Goal: Find specific page/section: Find specific page/section

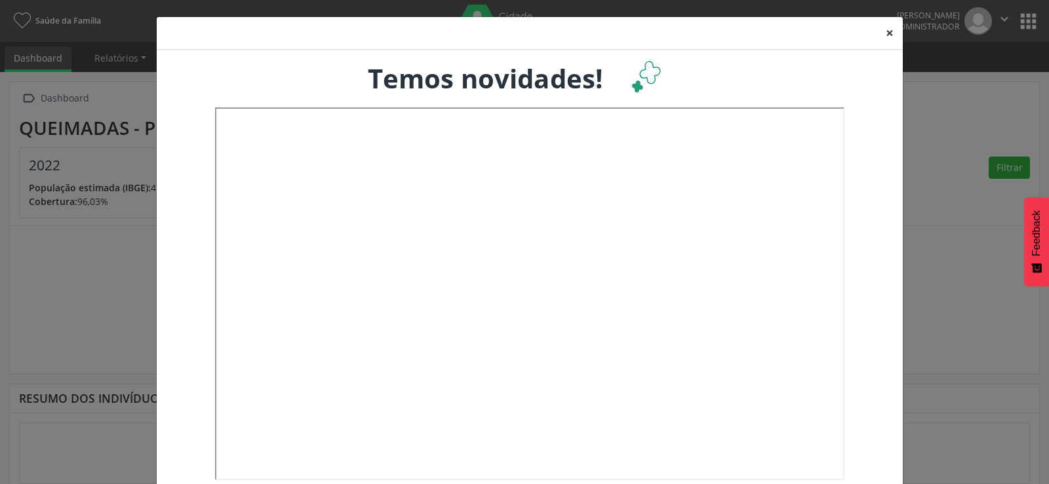
click at [886, 33] on button "×" at bounding box center [889, 33] width 26 height 32
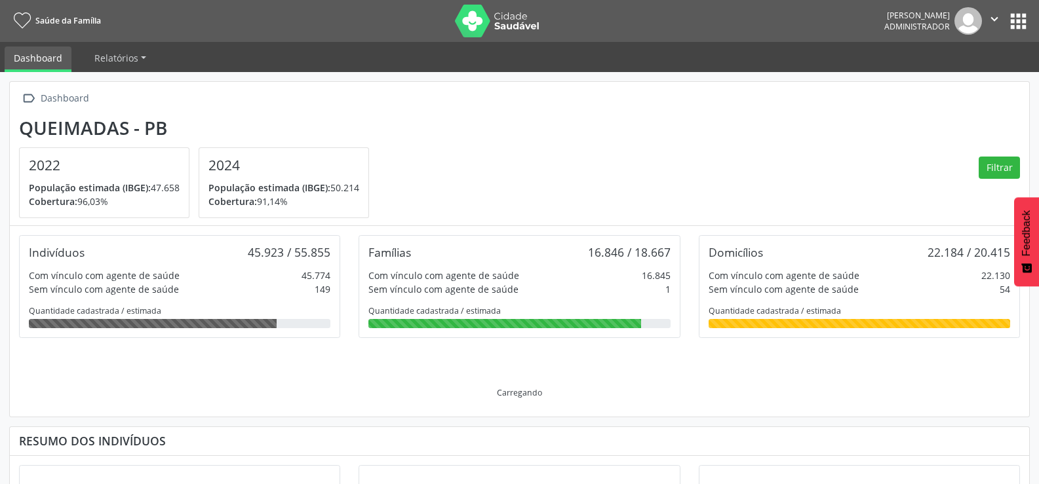
click at [1006, 24] on button "" at bounding box center [994, 21] width 25 height 28
click at [991, 24] on icon "" at bounding box center [994, 19] width 14 height 14
click at [991, 18] on icon "" at bounding box center [994, 19] width 14 height 14
click at [1015, 18] on button "apps" at bounding box center [1018, 21] width 23 height 23
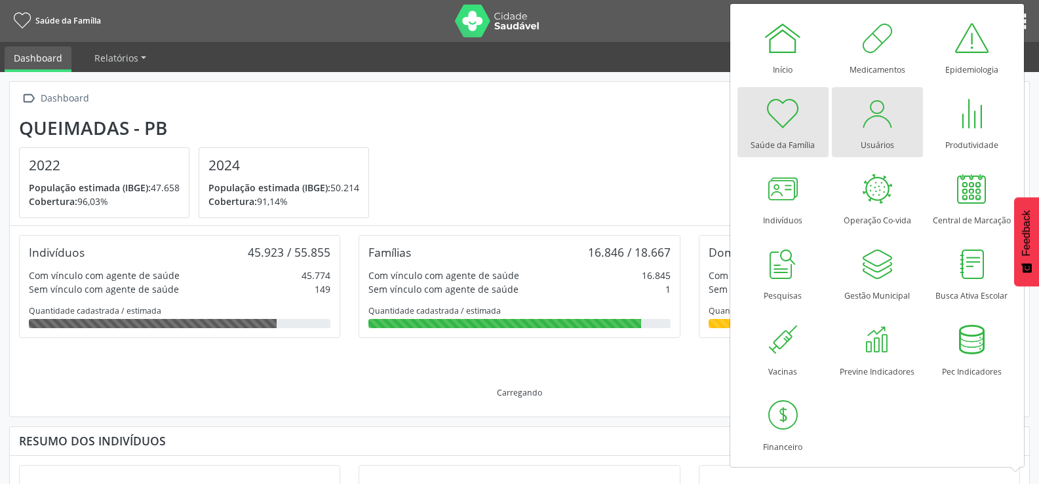
click at [892, 119] on div at bounding box center [876, 113] width 39 height 39
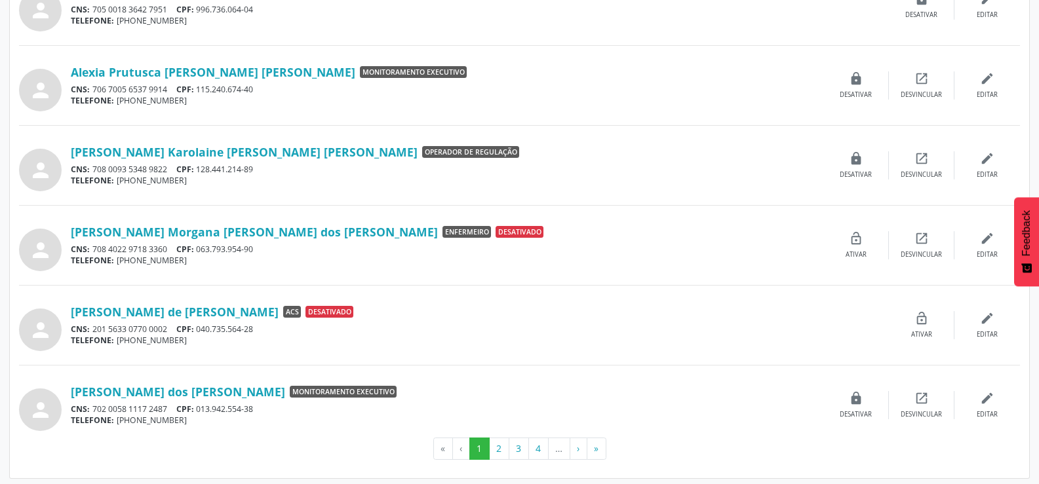
scroll to position [1054, 0]
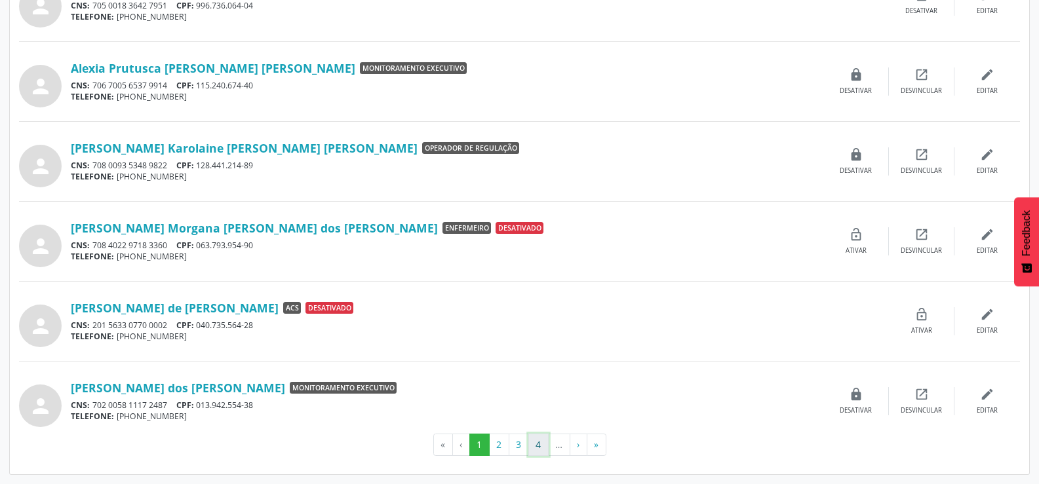
click at [543, 445] on button "4" at bounding box center [538, 445] width 20 height 22
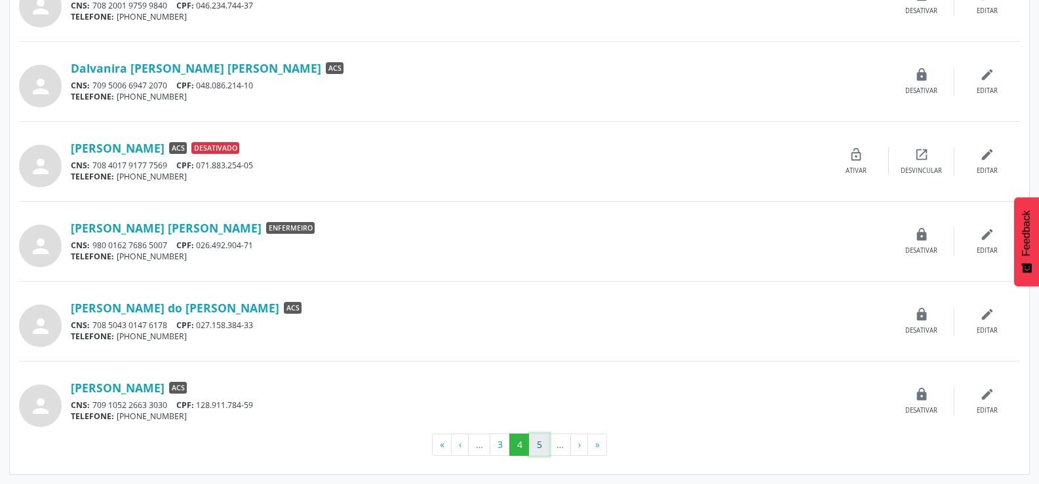
click at [543, 448] on button "5" at bounding box center [539, 445] width 20 height 22
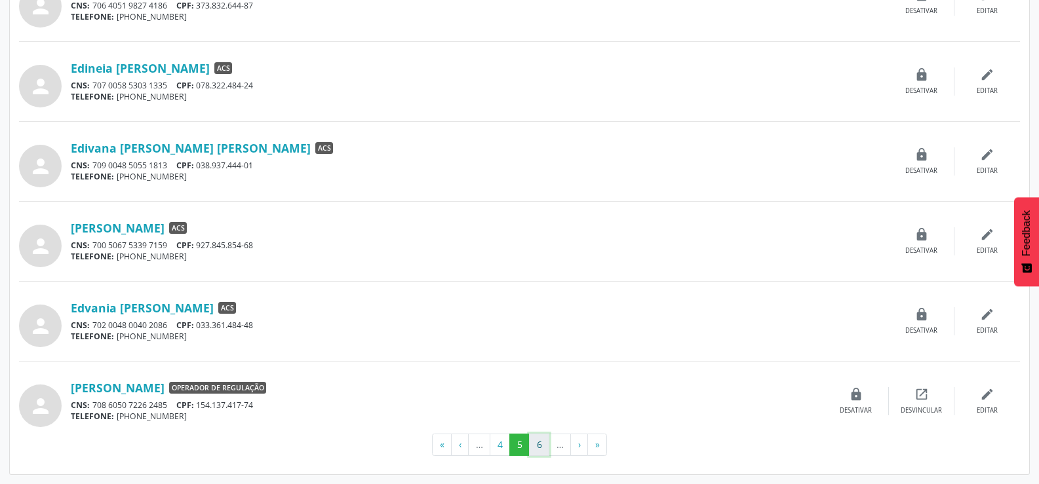
click at [540, 444] on button "6" at bounding box center [539, 445] width 20 height 22
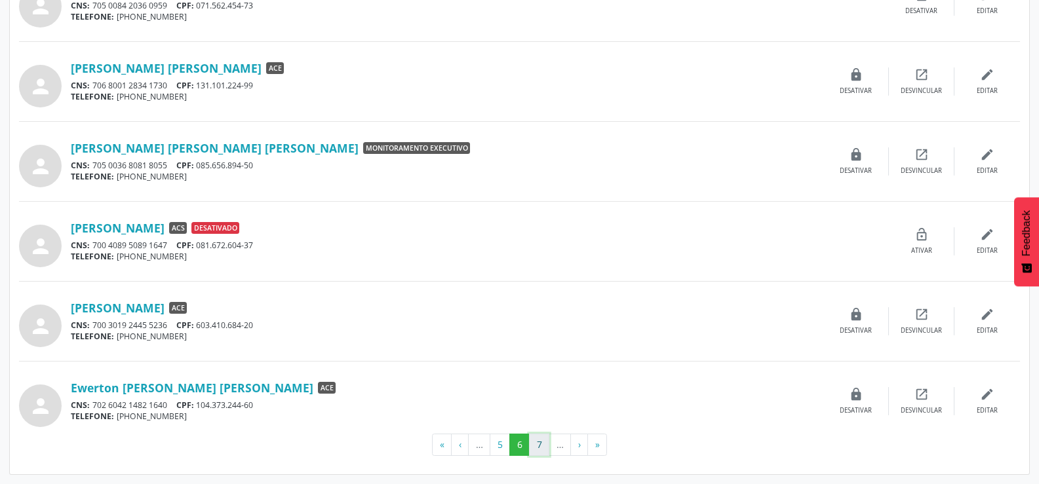
click at [533, 443] on button "7" at bounding box center [539, 445] width 20 height 22
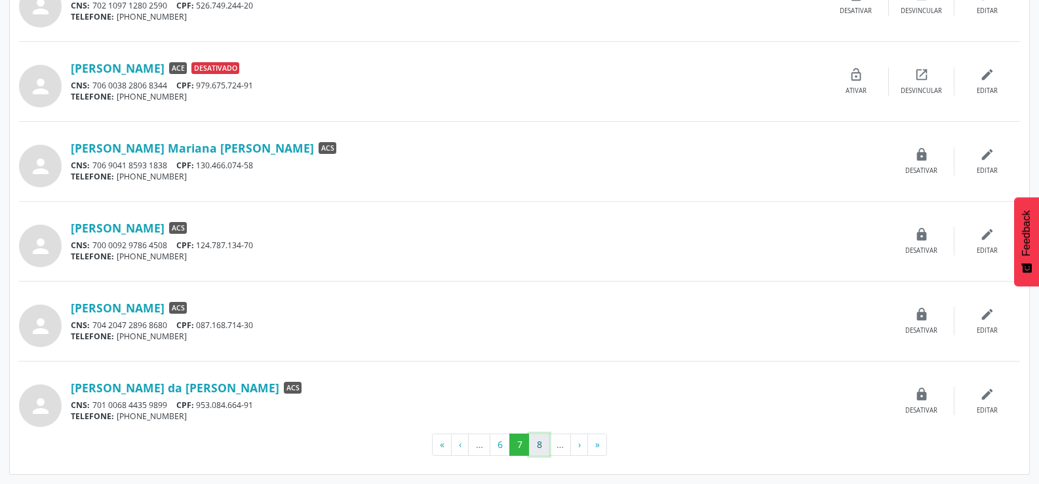
click at [540, 445] on button "8" at bounding box center [539, 445] width 20 height 22
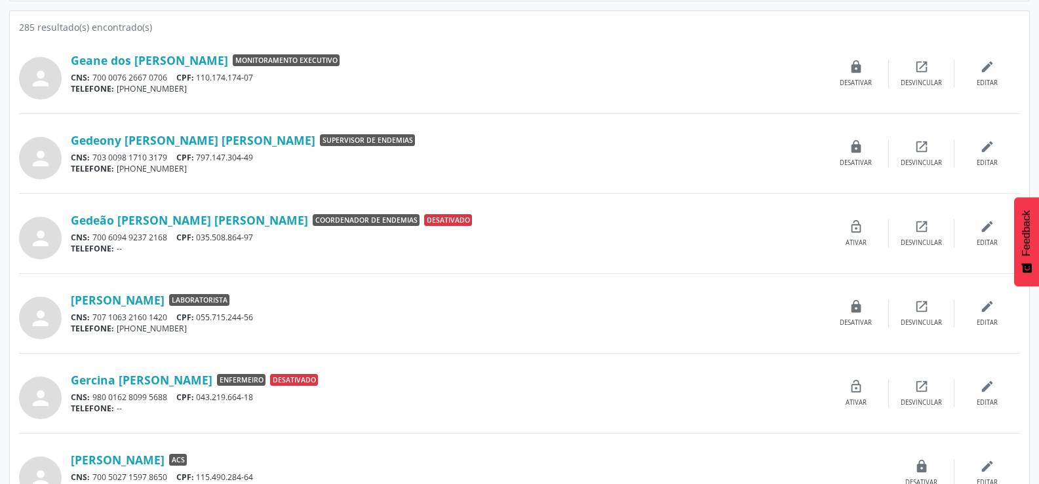
scroll to position [0, 0]
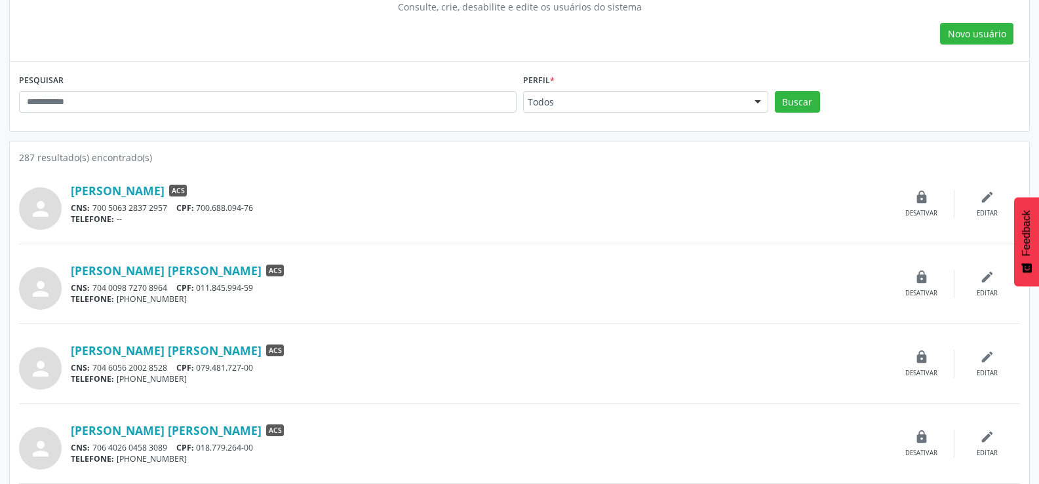
scroll to position [131, 0]
click at [160, 199] on link "[PERSON_NAME]" at bounding box center [118, 191] width 94 height 14
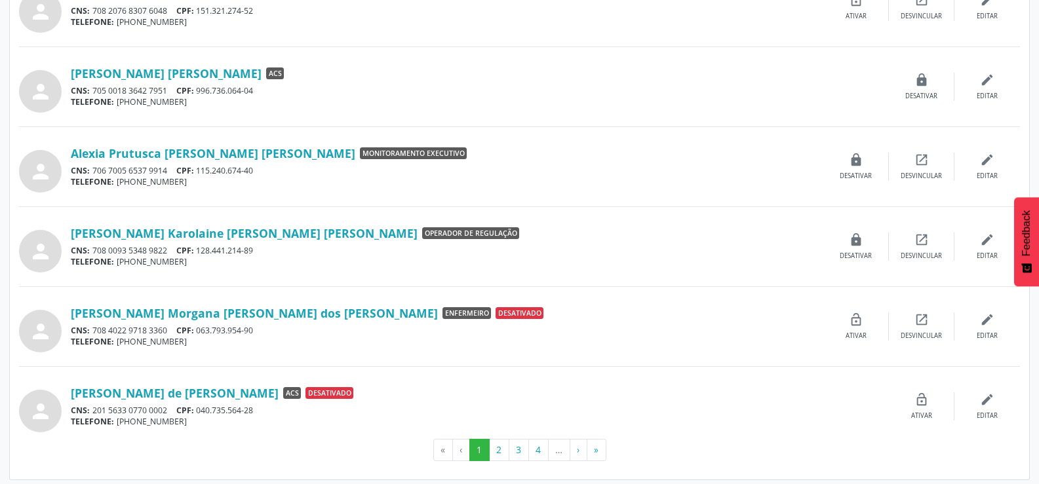
scroll to position [1054, 0]
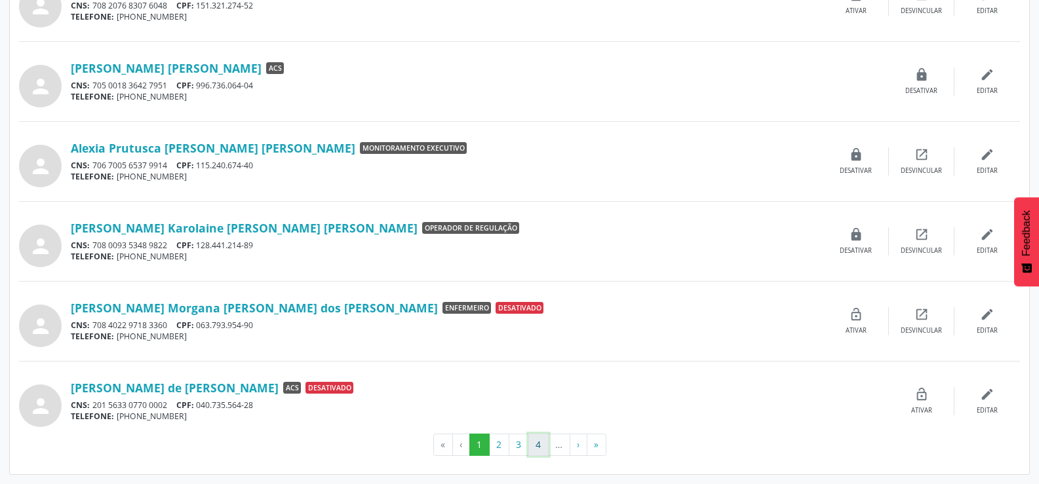
click at [530, 442] on button "4" at bounding box center [538, 445] width 20 height 22
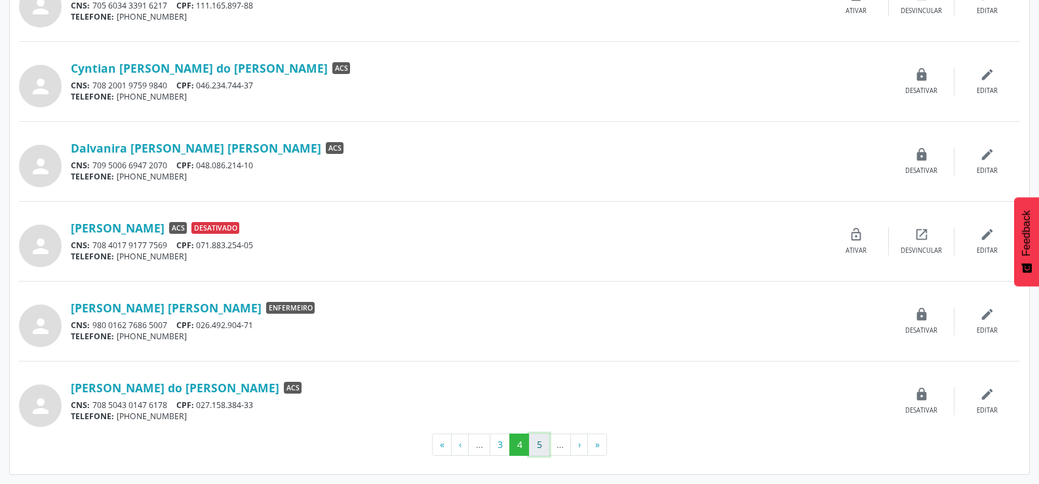
click at [539, 442] on button "5" at bounding box center [539, 445] width 20 height 22
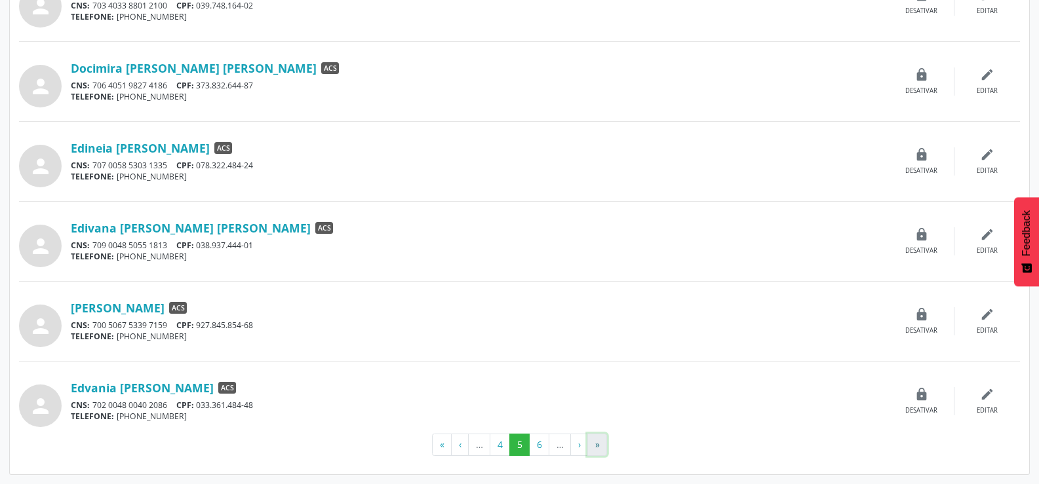
click at [598, 452] on button "»" at bounding box center [597, 445] width 20 height 22
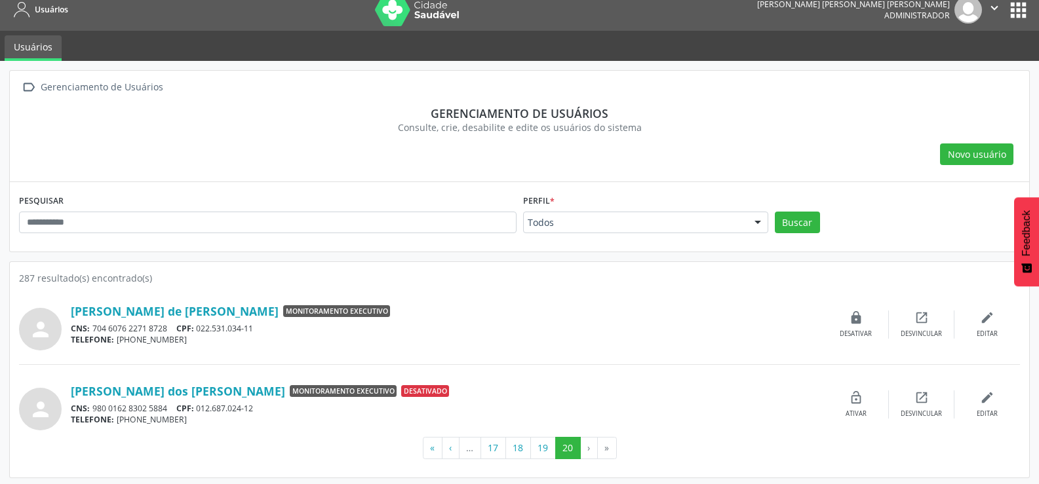
scroll to position [14, 0]
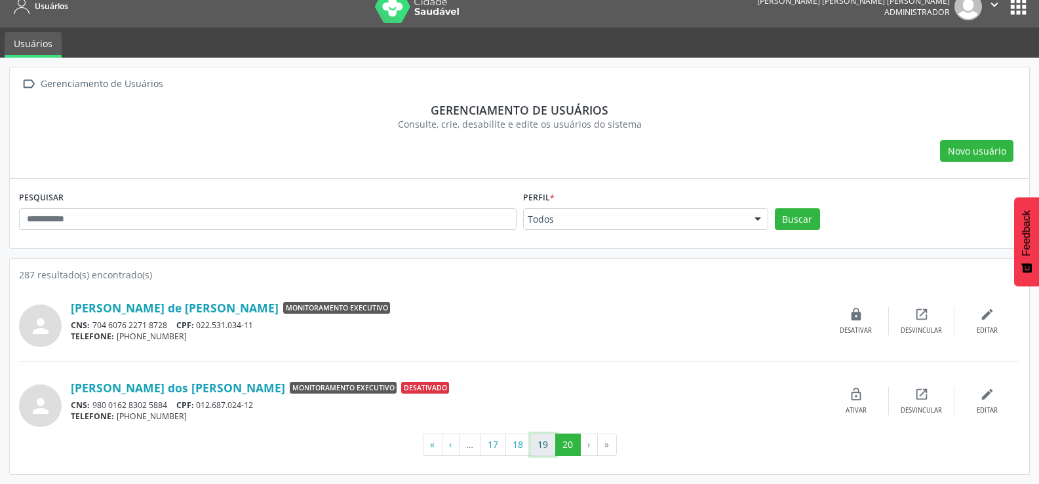
click at [534, 446] on button "19" at bounding box center [543, 445] width 26 height 22
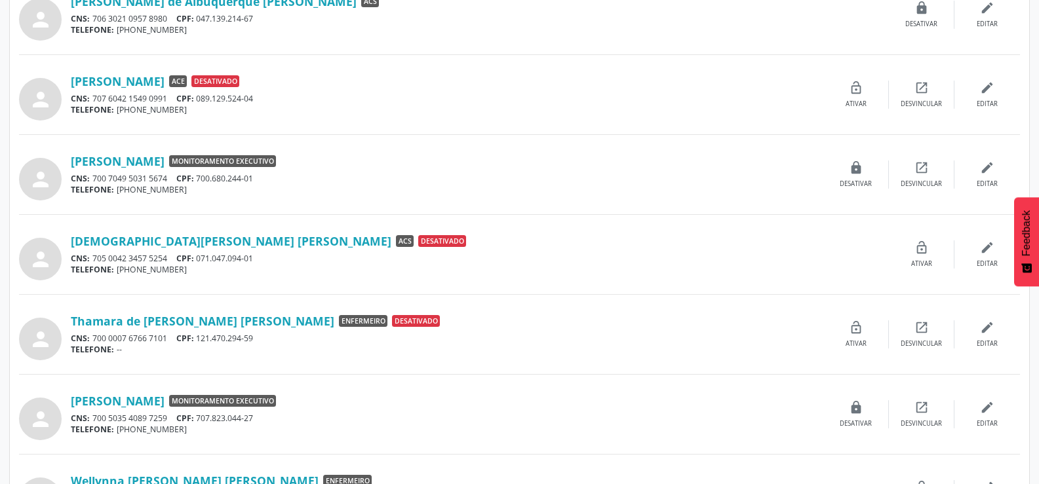
scroll to position [1054, 0]
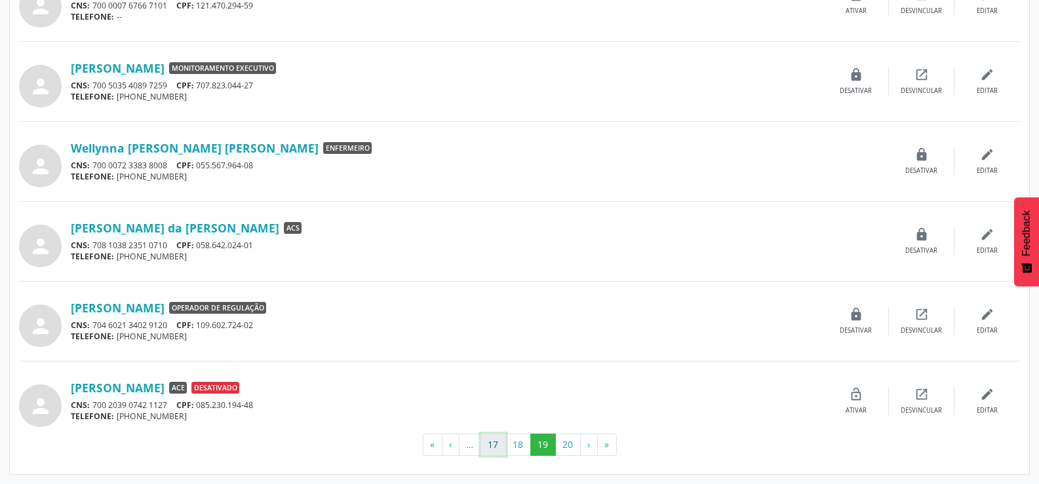
click at [493, 446] on button "17" at bounding box center [494, 445] width 26 height 22
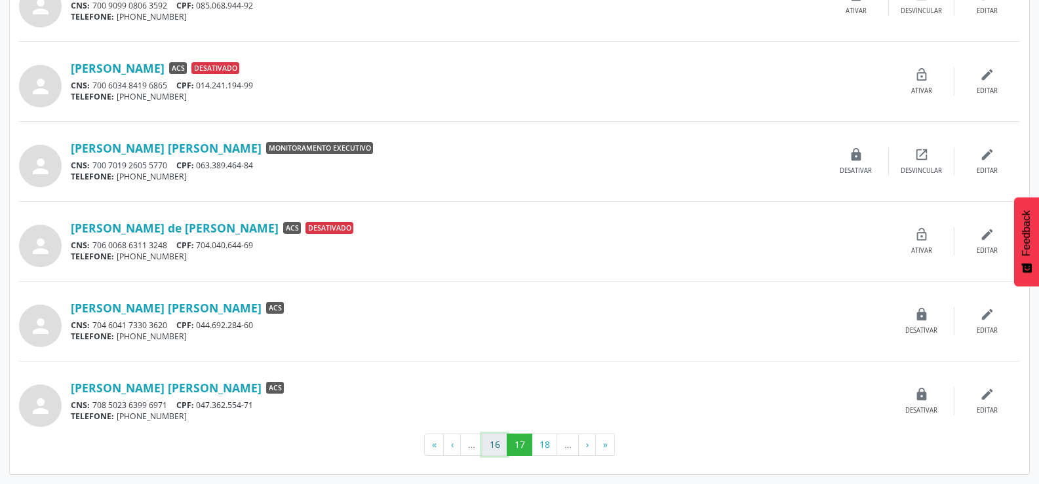
click at [492, 443] on button "16" at bounding box center [495, 445] width 26 height 22
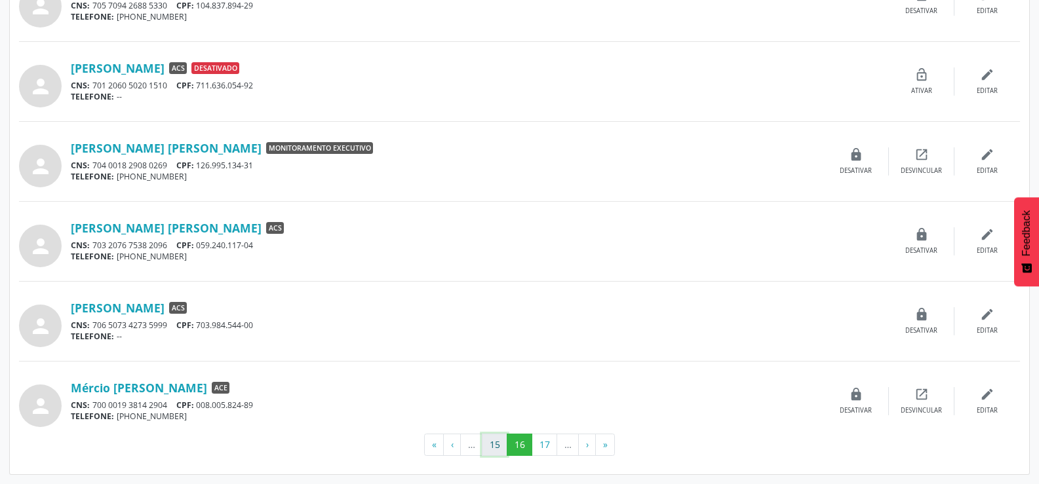
click at [489, 453] on button "15" at bounding box center [495, 445] width 26 height 22
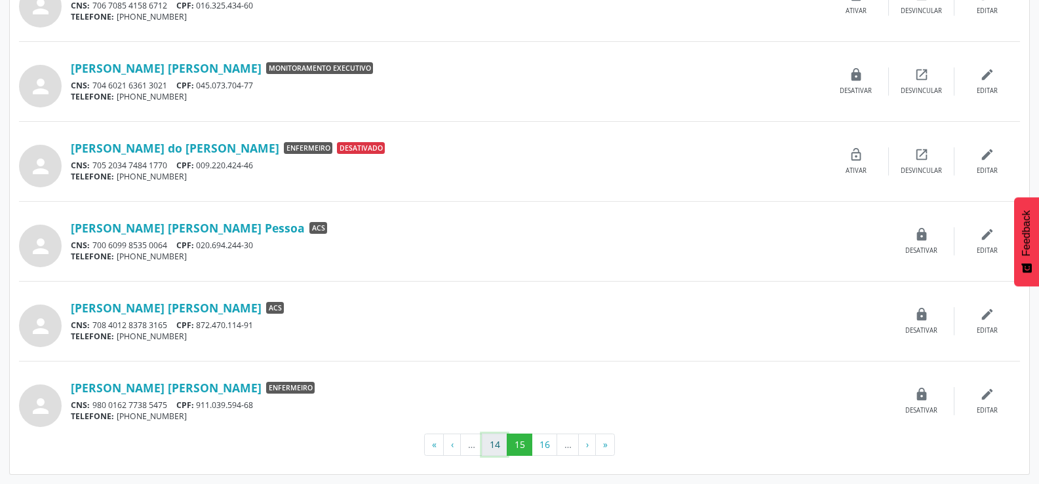
click at [489, 444] on button "14" at bounding box center [495, 445] width 26 height 22
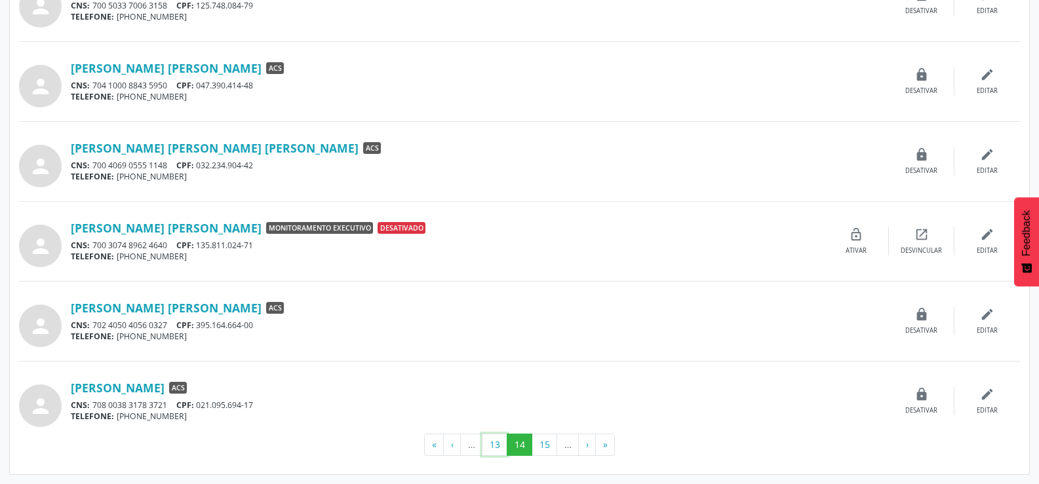
click at [489, 444] on button "13" at bounding box center [495, 445] width 26 height 22
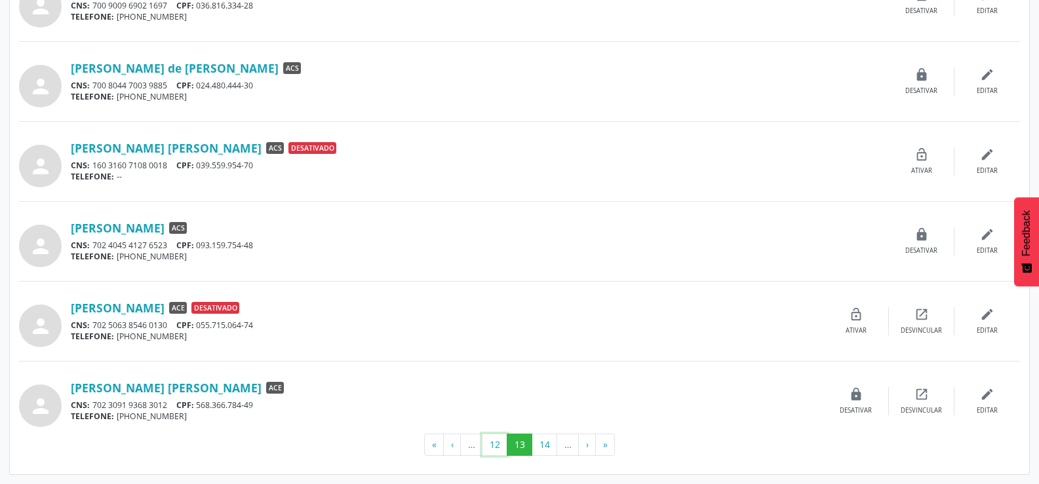
click at [489, 444] on button "12" at bounding box center [495, 445] width 26 height 22
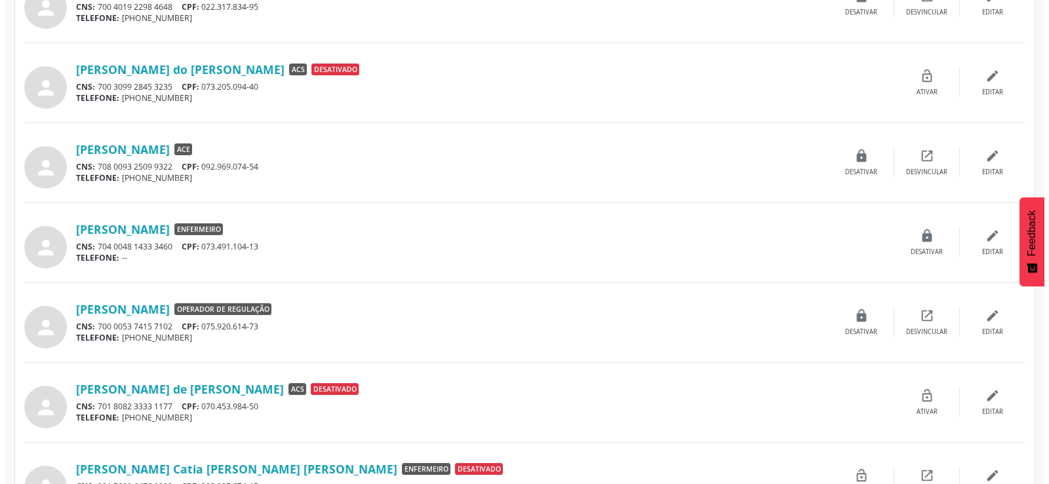
scroll to position [0, 0]
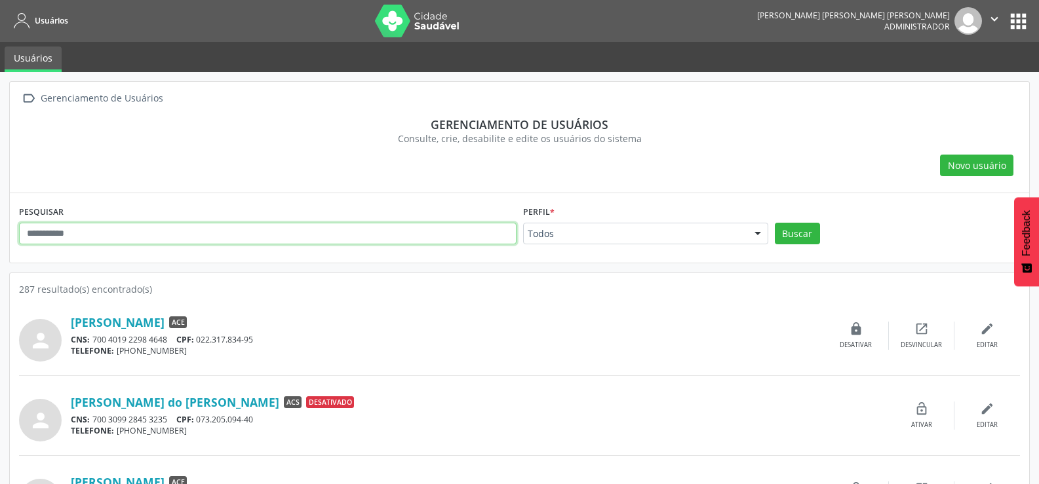
drag, startPoint x: 168, startPoint y: 233, endPoint x: 166, endPoint y: 224, distance: 9.5
click at [168, 233] on input "text" at bounding box center [268, 234] width 498 height 22
click at [775, 223] on button "Buscar" at bounding box center [797, 234] width 45 height 22
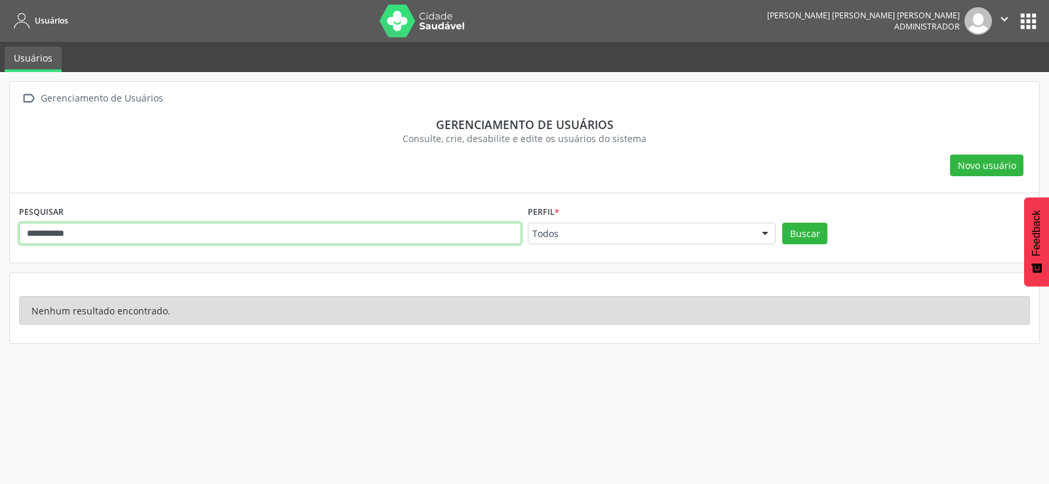
click at [38, 234] on input "**********" at bounding box center [270, 234] width 502 height 22
click at [35, 231] on input "**********" at bounding box center [270, 234] width 502 height 22
type input "**********"
click at [782, 223] on button "Buscar" at bounding box center [804, 234] width 45 height 22
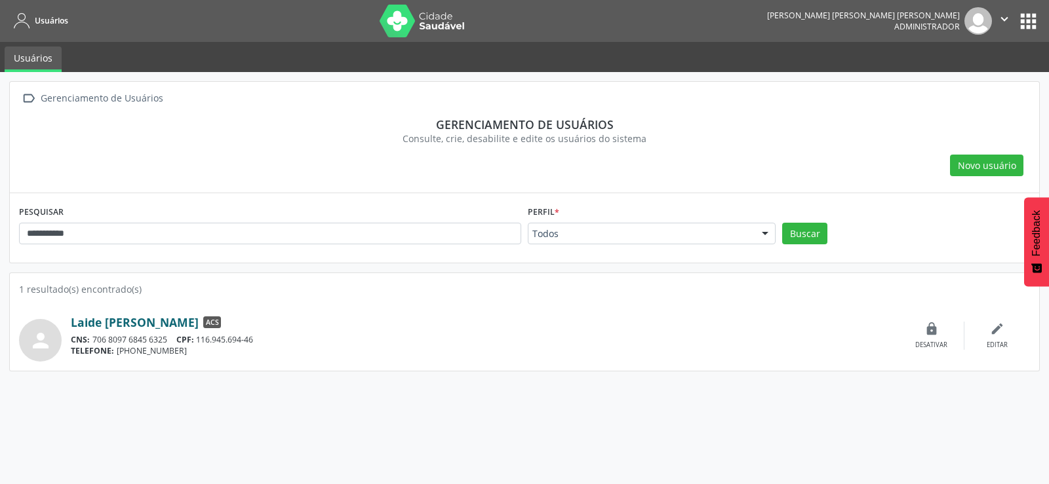
click at [137, 317] on link "Laide Laura Morais Silva" at bounding box center [135, 322] width 128 height 14
click at [168, 323] on link "Laide Laura Morais Silva" at bounding box center [135, 322] width 128 height 14
